Goal: Task Accomplishment & Management: Complete application form

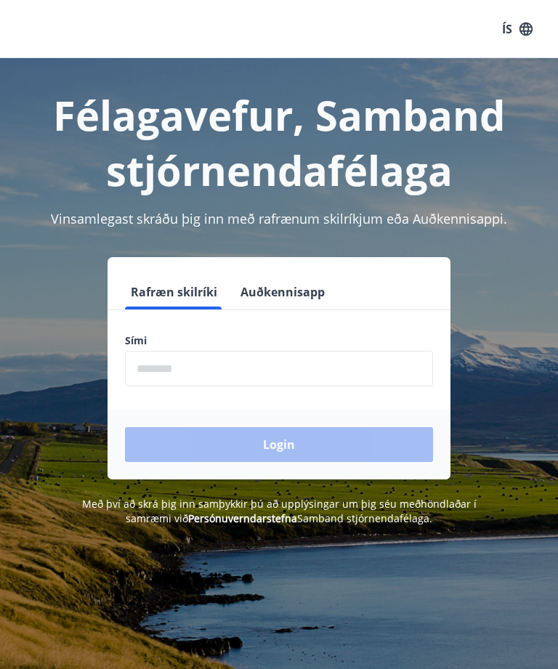
click at [1, 564] on div "Félagavefur, Samband stjórnendafélaga Vinsamlegast skráðu þig inn með rafrænum …" at bounding box center [279, 392] width 558 height 669
click at [168, 370] on input "phone" at bounding box center [279, 369] width 308 height 36
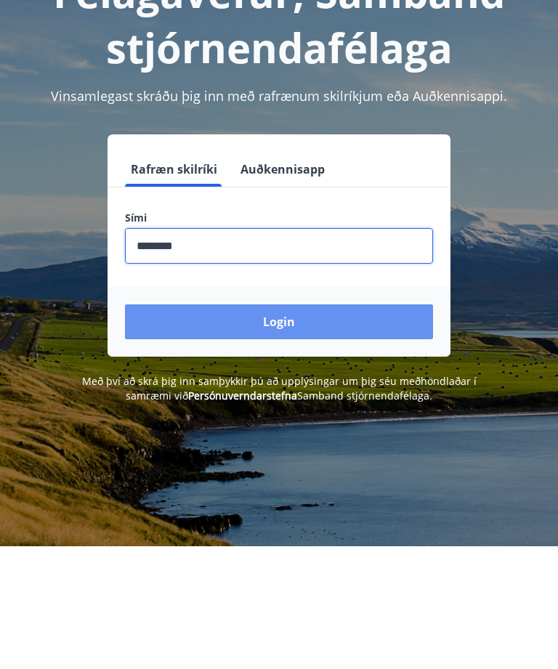
type input "********"
click at [316, 427] on button "Login" at bounding box center [279, 444] width 308 height 35
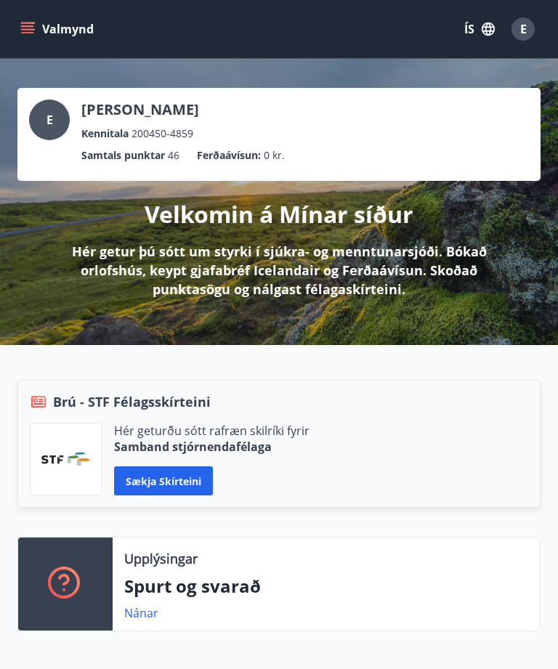
click at [260, 255] on p "Hér getur þú sótt um styrki í sjúkra- og menntunarsjóði. Bókað orlofshús, keypt…" at bounding box center [279, 270] width 476 height 57
click at [252, 222] on p "Velkomin á Mínar síður" at bounding box center [279, 214] width 269 height 32
click at [33, 27] on icon "menu" at bounding box center [27, 29] width 15 height 15
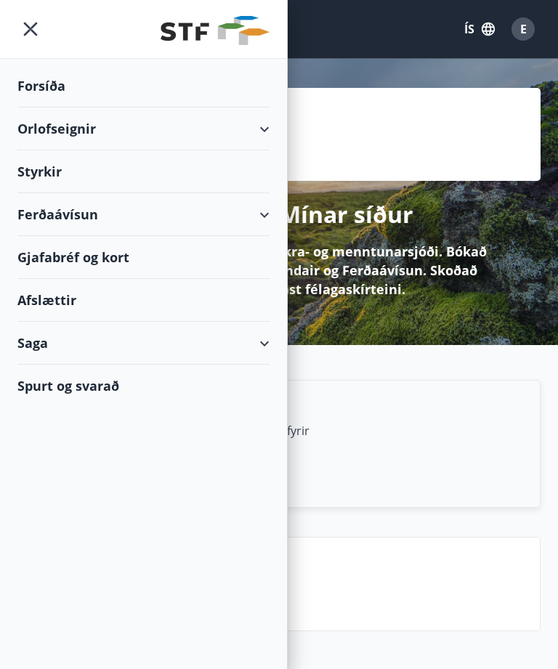
click at [59, 162] on div "Styrkir" at bounding box center [143, 171] width 252 height 43
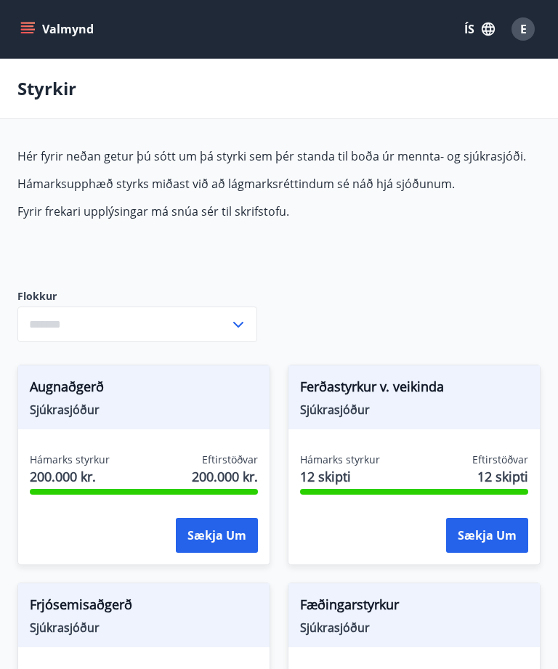
type input "***"
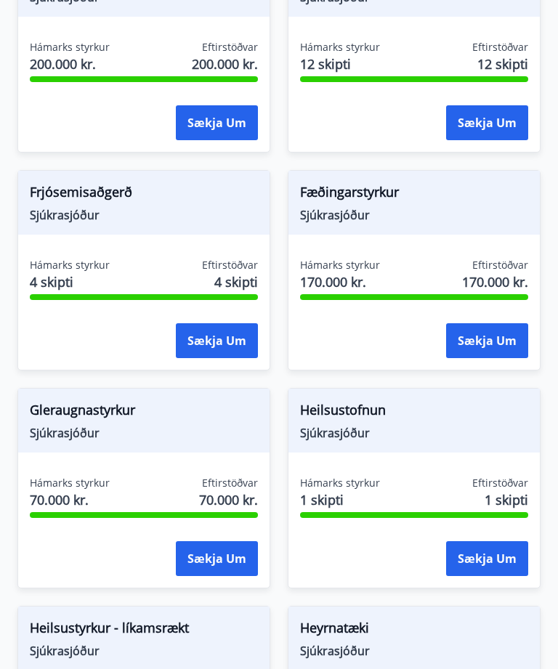
scroll to position [419, 0]
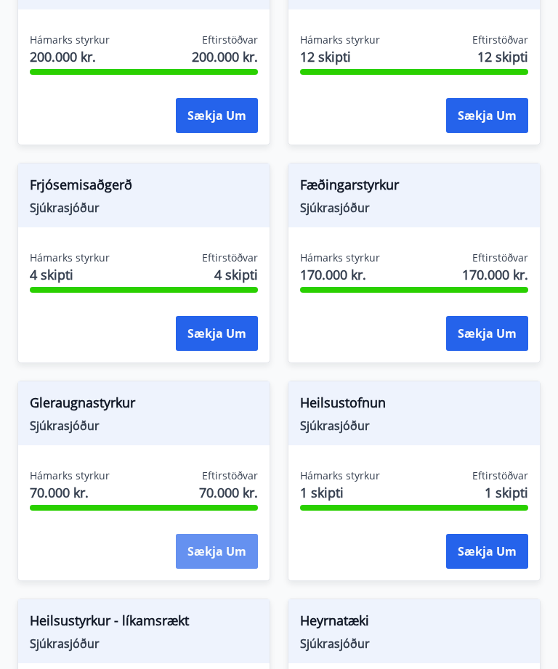
click at [204, 556] on button "Sækja um" at bounding box center [217, 552] width 82 height 35
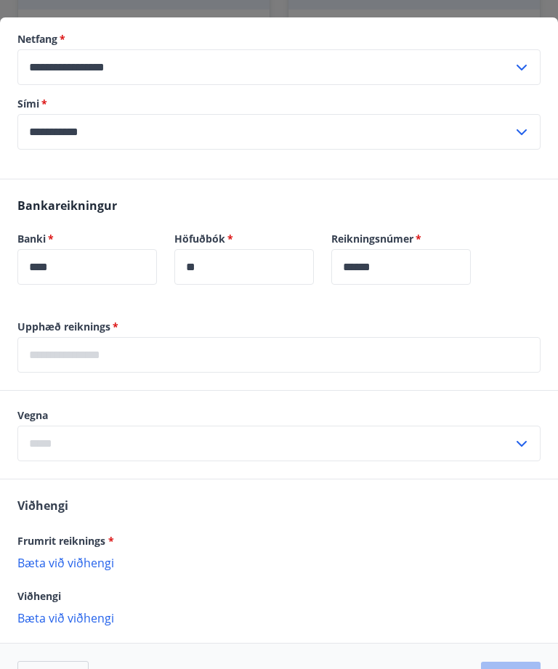
scroll to position [254, 0]
click at [131, 128] on input "**********" at bounding box center [264, 133] width 495 height 36
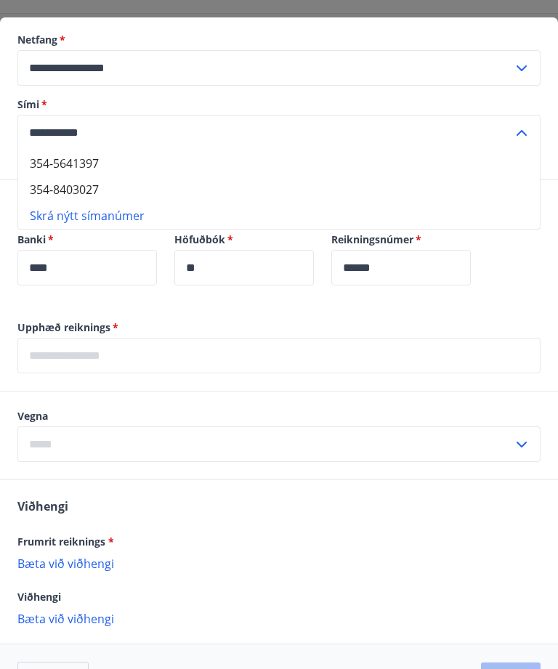
scroll to position [105, 0]
type input "**********"
click at [103, 207] on li "Skrá nýtt símanúmer" at bounding box center [278, 216] width 521 height 26
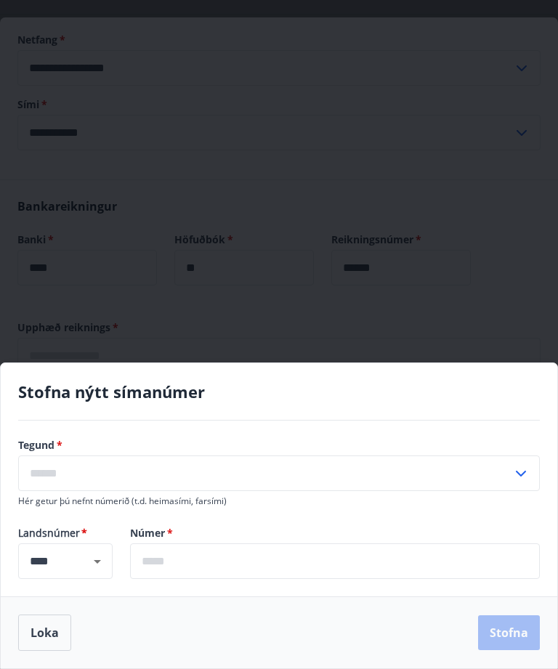
scroll to position [105, 0]
click at [159, 553] on input "text" at bounding box center [335, 561] width 410 height 36
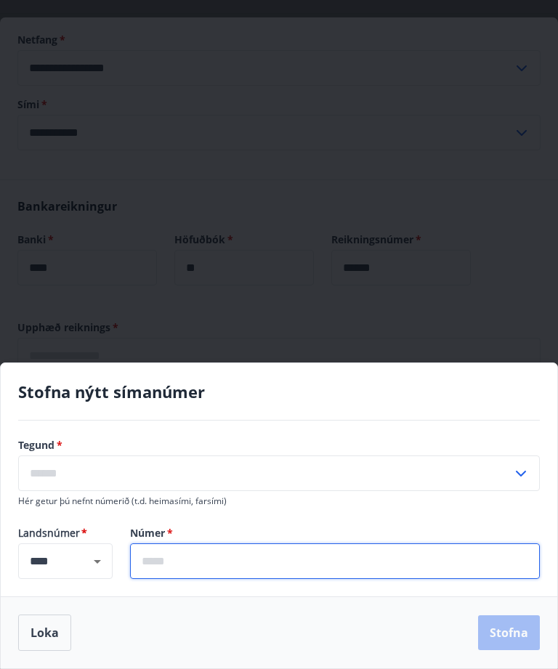
scroll to position [215, 0]
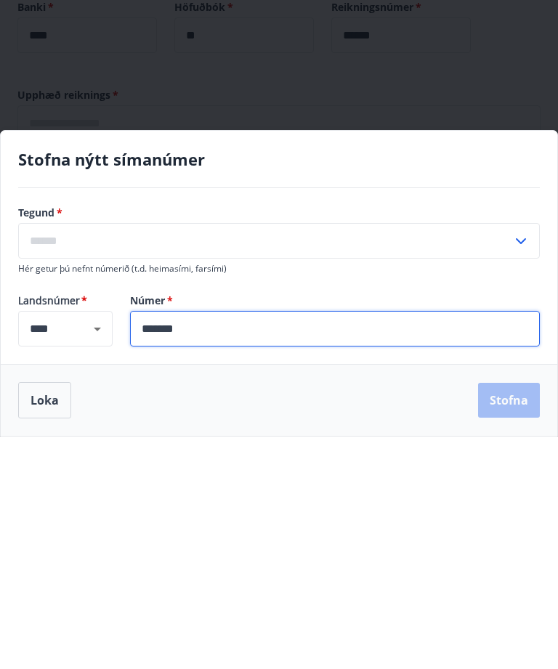
type input "*******"
click at [507, 614] on div "Loka Stofna" at bounding box center [278, 632] width 521 height 36
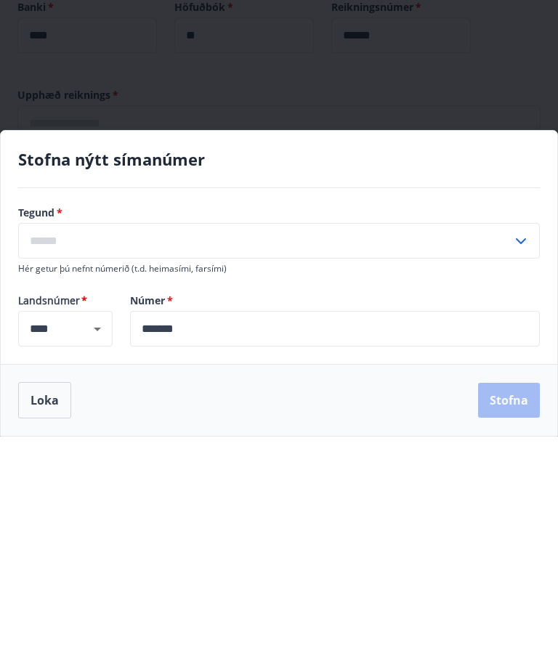
scroll to position [447, 0]
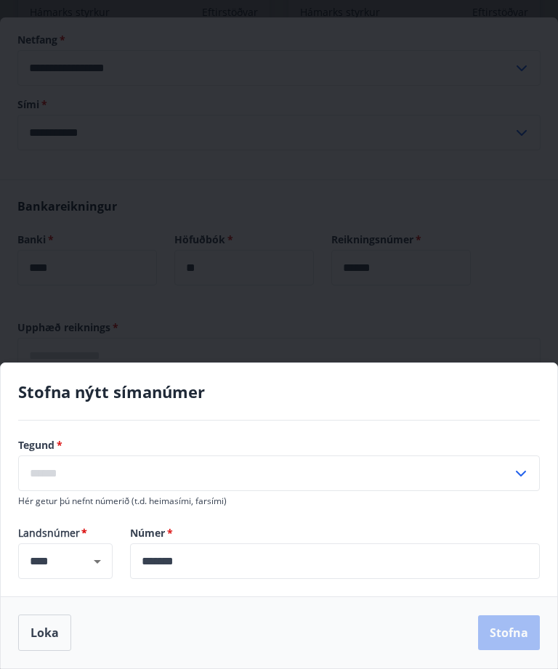
click at [509, 638] on div "Loka Stofna" at bounding box center [278, 632] width 521 height 36
click at [524, 473] on icon at bounding box center [521, 474] width 10 height 6
click at [51, 532] on li "Annað" at bounding box center [279, 530] width 520 height 26
type input "*****"
click at [506, 633] on button "Stofna" at bounding box center [509, 632] width 62 height 35
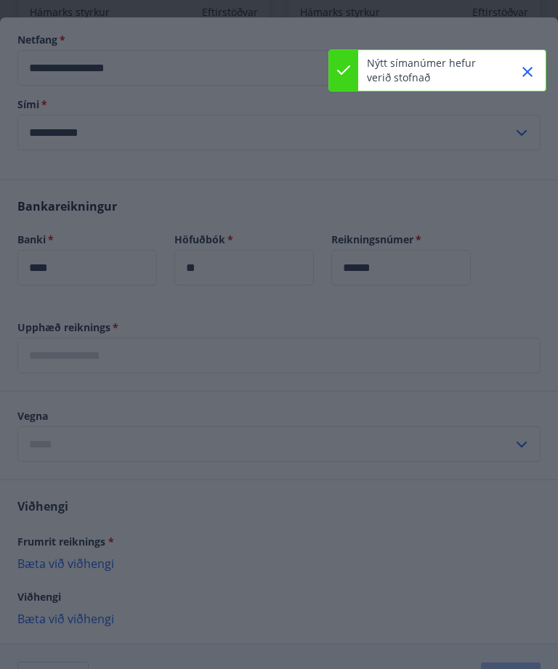
type input "**********"
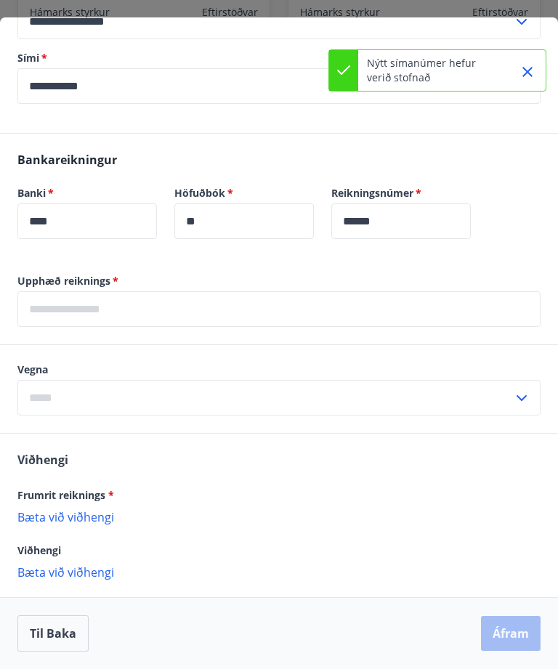
scroll to position [301, 0]
click at [46, 309] on input "text" at bounding box center [278, 309] width 523 height 36
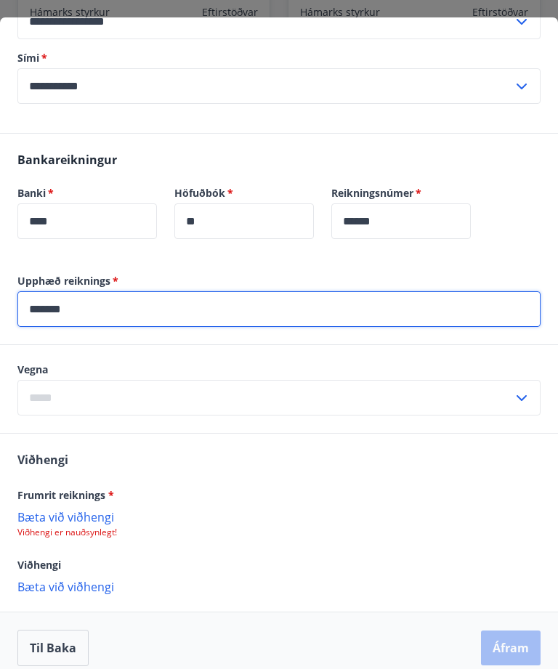
click at [522, 400] on div "​" at bounding box center [278, 398] width 523 height 36
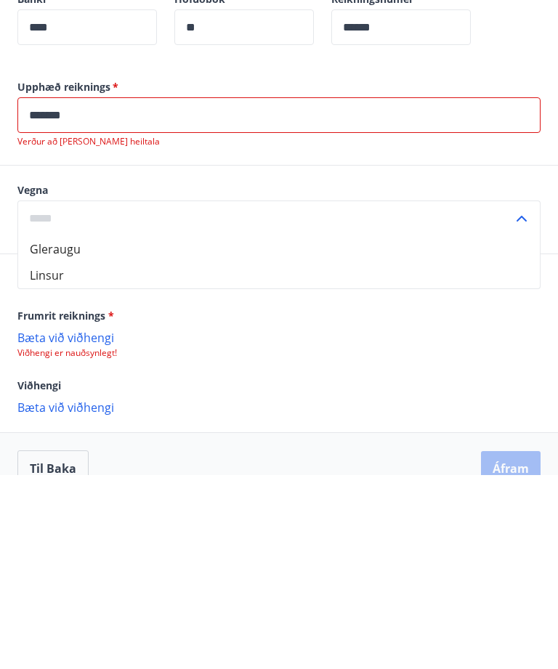
click at [104, 291] on input "*******" at bounding box center [278, 309] width 523 height 36
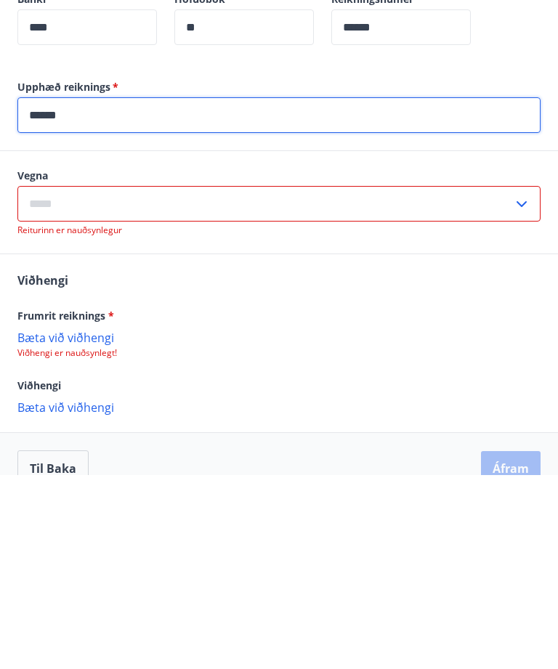
type input "******"
click at [521, 389] on icon at bounding box center [521, 397] width 17 height 17
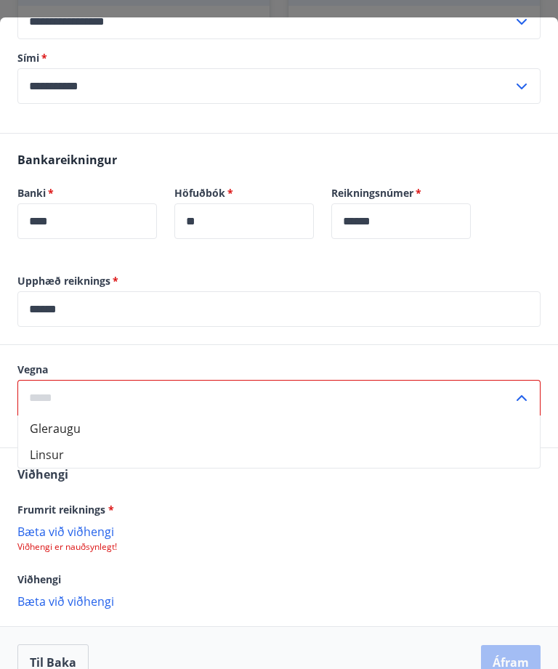
click at [68, 425] on li "Gleraugu" at bounding box center [278, 428] width 521 height 26
type input "********"
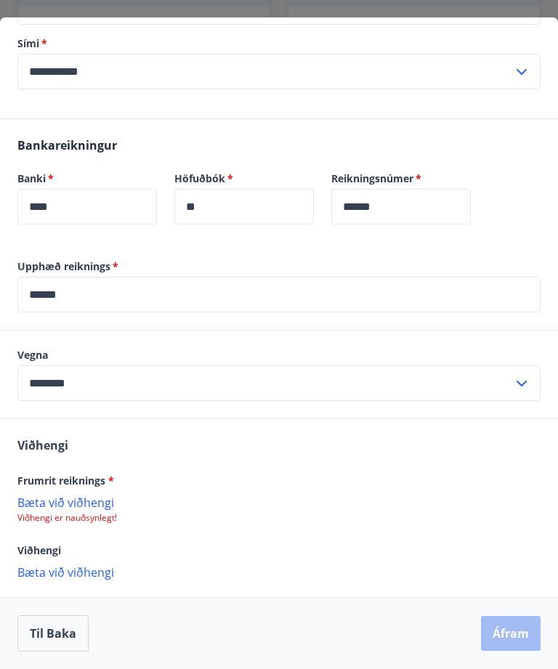
scroll to position [315, 0]
click at [52, 577] on p "Bæta við viðhengi" at bounding box center [278, 571] width 523 height 15
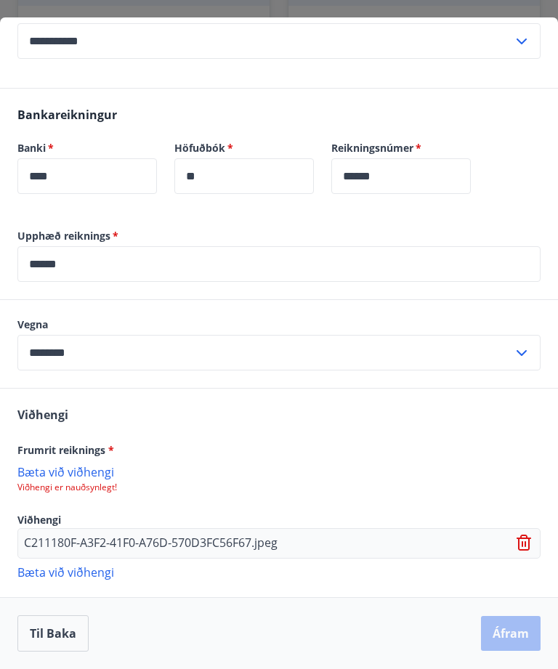
scroll to position [346, 0]
click at [503, 633] on div "Til baka Áfram" at bounding box center [278, 633] width 523 height 36
click at [312, 543] on div "C211180F-A3F2-41F0-A76D-570D3FC56F67.jpeg" at bounding box center [278, 543] width 523 height 31
click at [176, 545] on p "C211180F-A3F2-41F0-A76D-570D3FC56F67.jpeg" at bounding box center [150, 543] width 253 height 17
click at [54, 541] on p "C211180F-A3F2-41F0-A76D-570D3FC56F67.jpeg" at bounding box center [150, 543] width 253 height 17
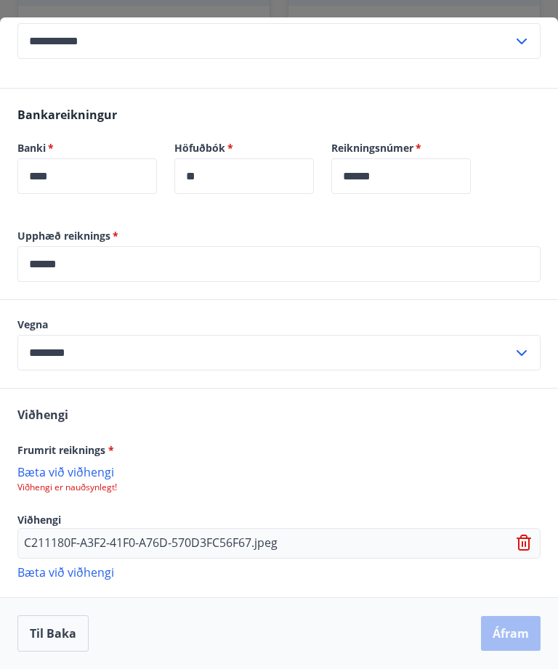
click at [77, 478] on p "Bæta við viðhengi" at bounding box center [278, 471] width 523 height 15
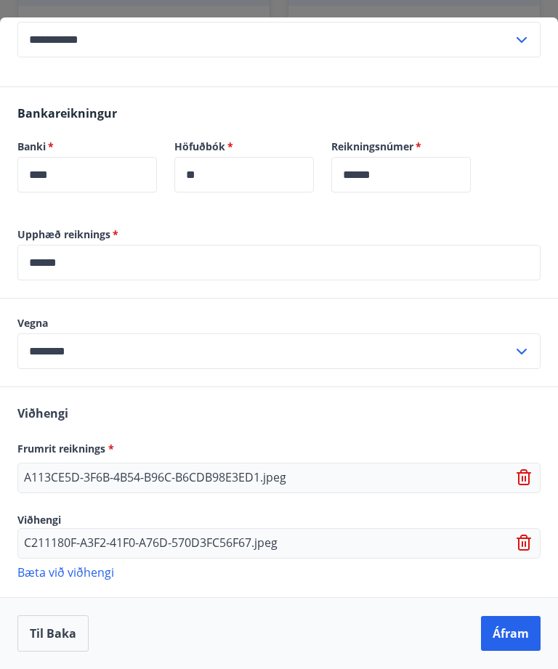
scroll to position [347, 0]
click at [303, 475] on div "A113CE5D-3F6B-4B54-B96C-B6CDB98E3ED1.jpeg" at bounding box center [278, 478] width 523 height 31
click at [109, 476] on p "A113CE5D-3F6B-4B54-B96C-B6CDB98E3ED1.jpeg" at bounding box center [155, 477] width 262 height 17
click at [89, 482] on p "A113CE5D-3F6B-4B54-B96C-B6CDB98E3ED1.jpeg" at bounding box center [155, 477] width 262 height 17
click at [89, 556] on div "C211180F-A3F2-41F0-A76D-570D3FC56F67.jpeg" at bounding box center [278, 543] width 523 height 31
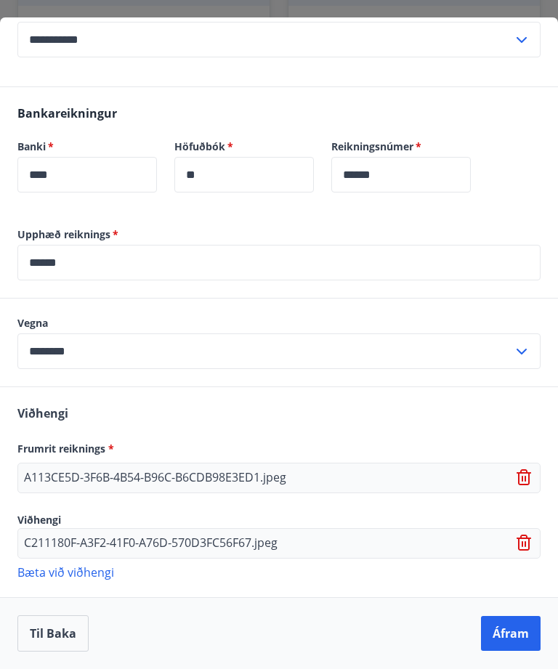
click at [73, 543] on p "C211180F-A3F2-41F0-A76D-570D3FC56F67.jpeg" at bounding box center [150, 543] width 253 height 17
click at [76, 573] on p "Bæta við viðhengi" at bounding box center [278, 571] width 523 height 15
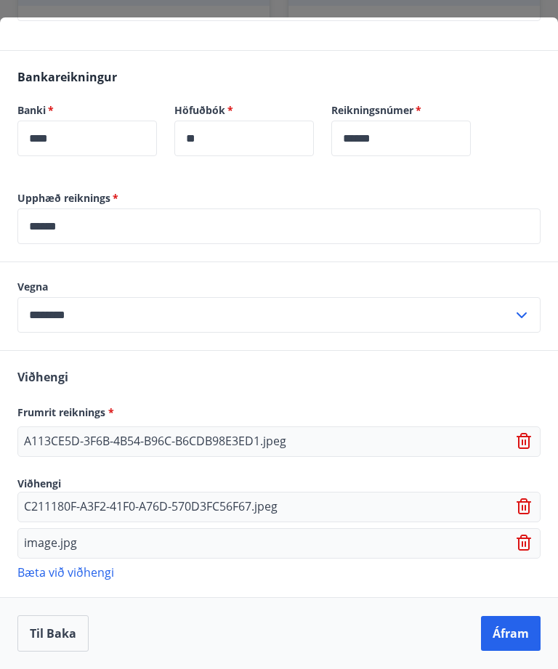
scroll to position [383, 0]
click at [508, 632] on button "Áfram" at bounding box center [511, 633] width 60 height 35
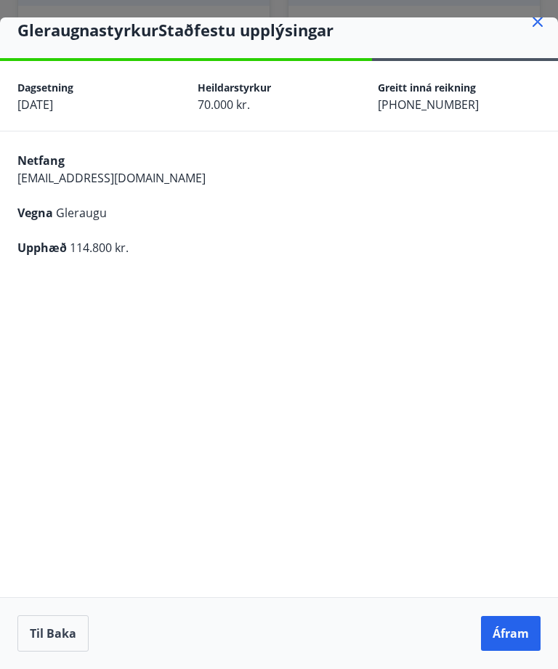
scroll to position [62, 0]
click at [509, 627] on button "Áfram" at bounding box center [511, 633] width 60 height 35
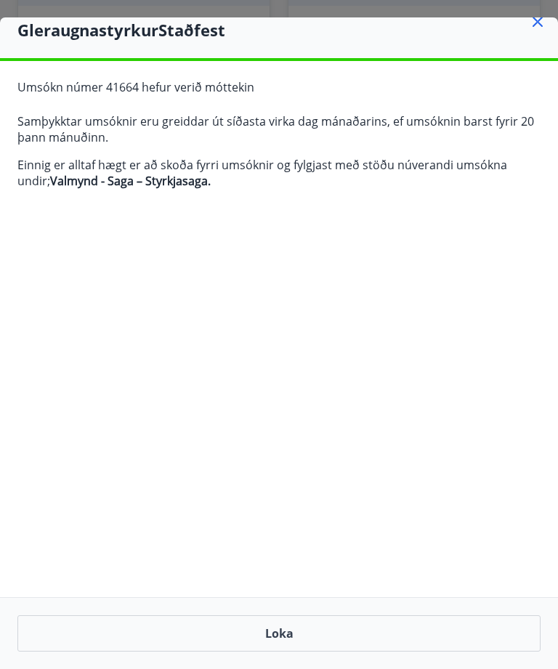
click at [275, 628] on button "Loka" at bounding box center [278, 633] width 523 height 36
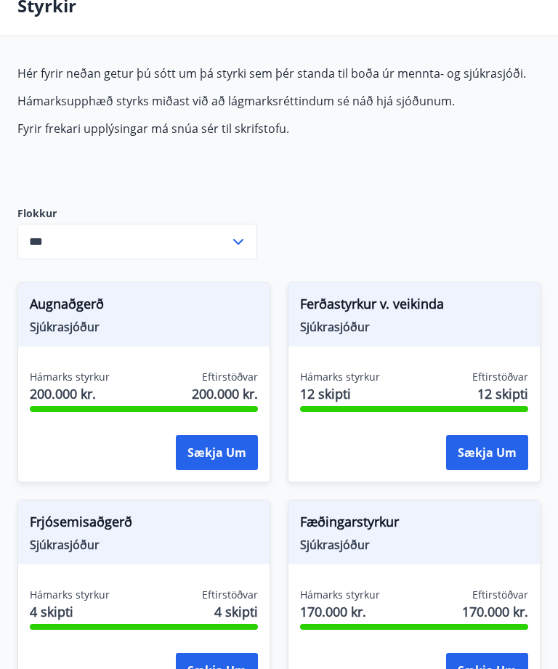
scroll to position [0, 0]
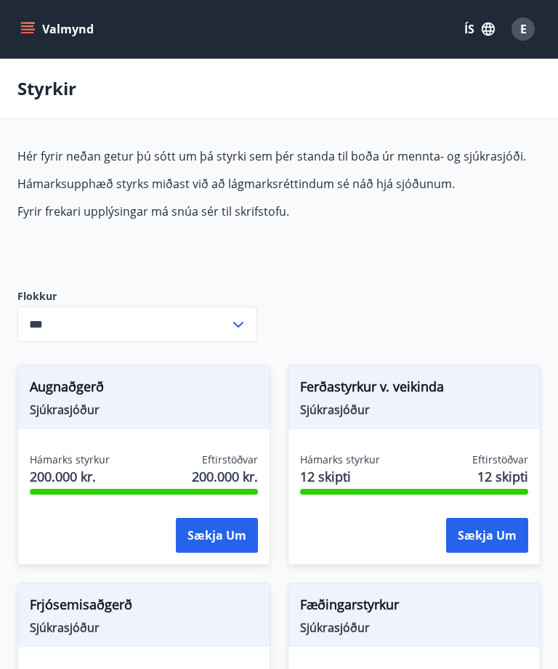
click at [527, 31] on div "E" at bounding box center [522, 28] width 23 height 23
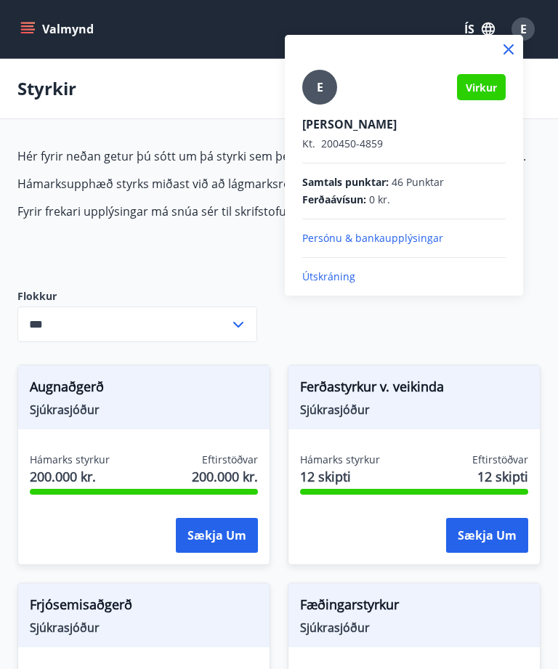
click at [354, 275] on p "Útskráning" at bounding box center [403, 276] width 203 height 15
